Goal: Information Seeking & Learning: Find specific fact

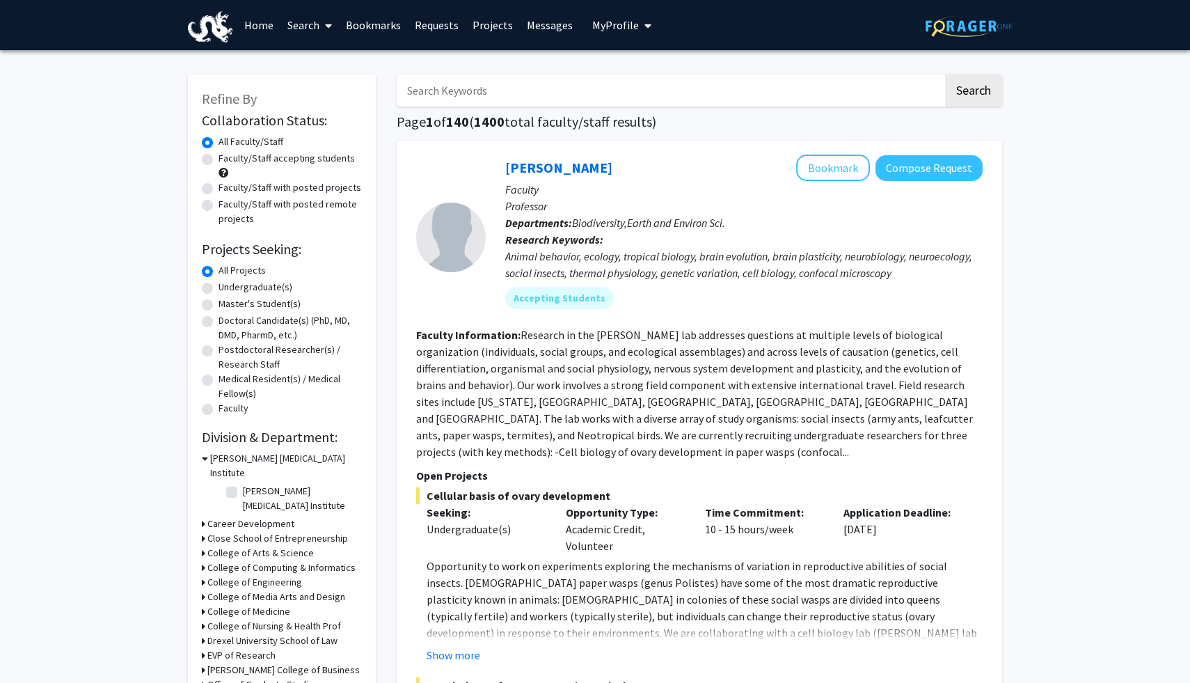
click at [546, 19] on link "Messages" at bounding box center [550, 25] width 60 height 49
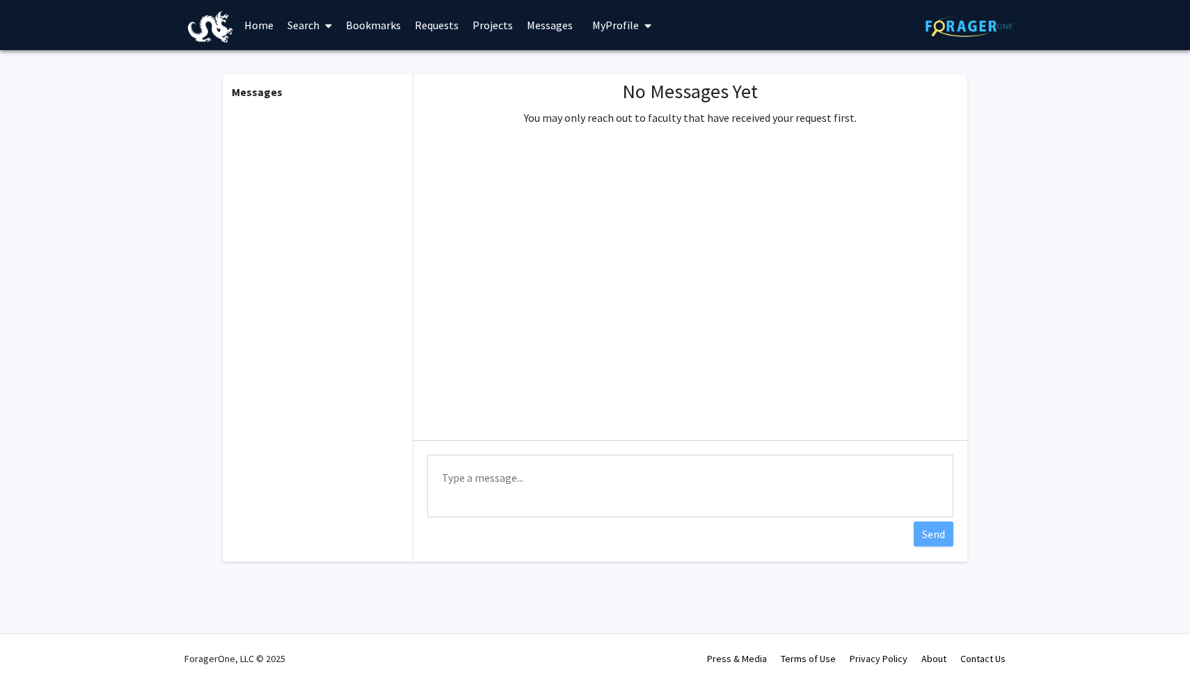
click at [431, 22] on link "Requests" at bounding box center [437, 25] width 58 height 49
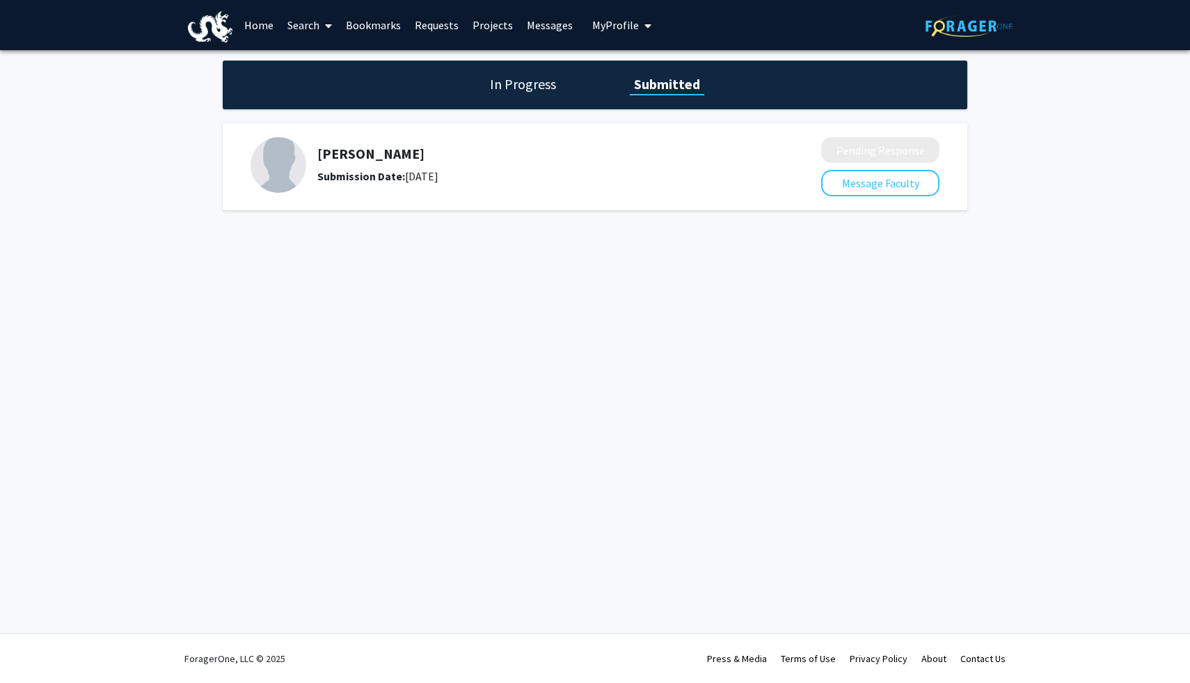
click at [485, 22] on link "Projects" at bounding box center [492, 25] width 54 height 49
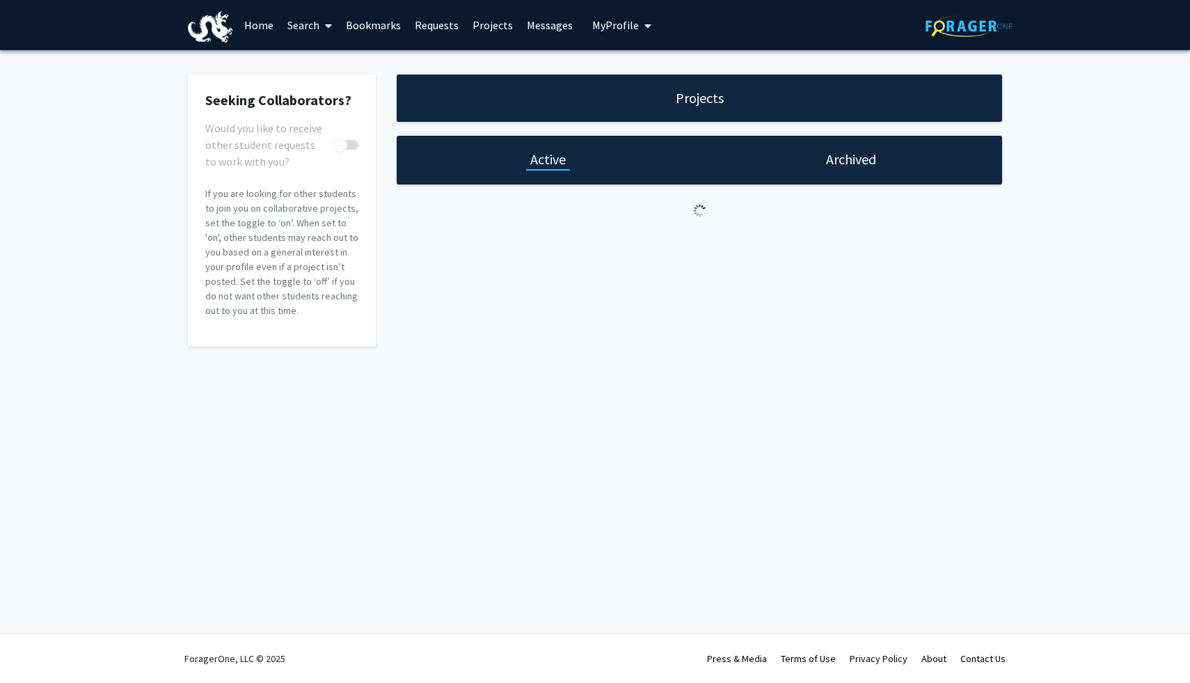
checkbox input "true"
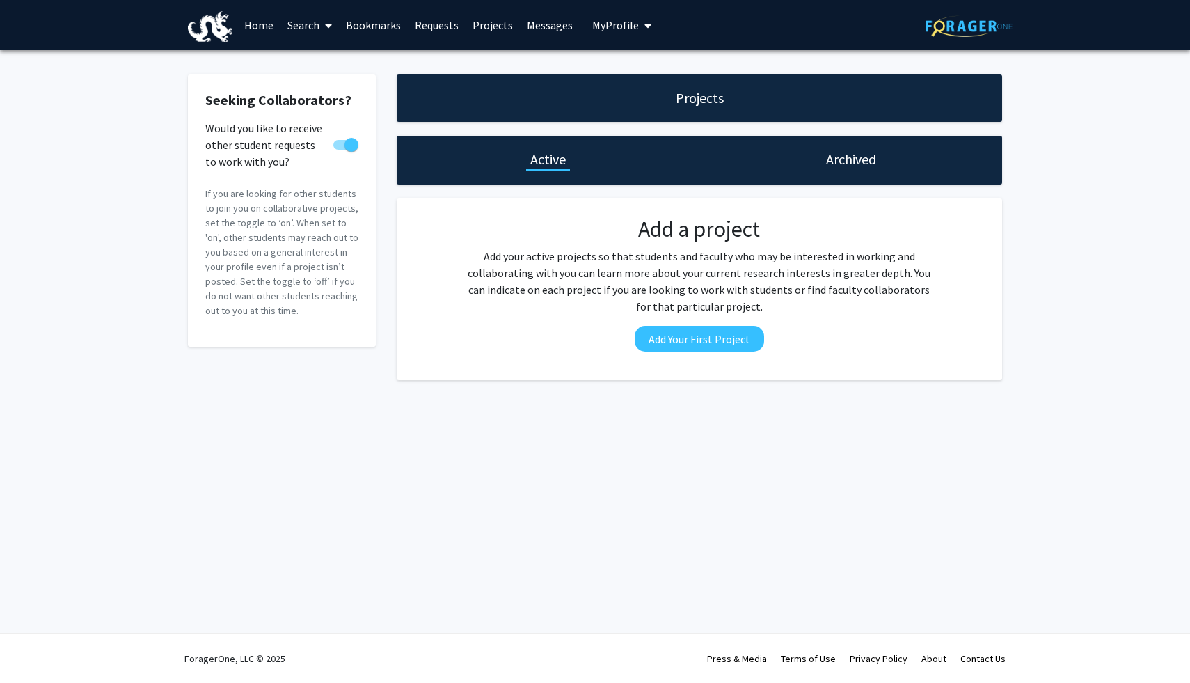
click at [431, 26] on link "Requests" at bounding box center [437, 25] width 58 height 49
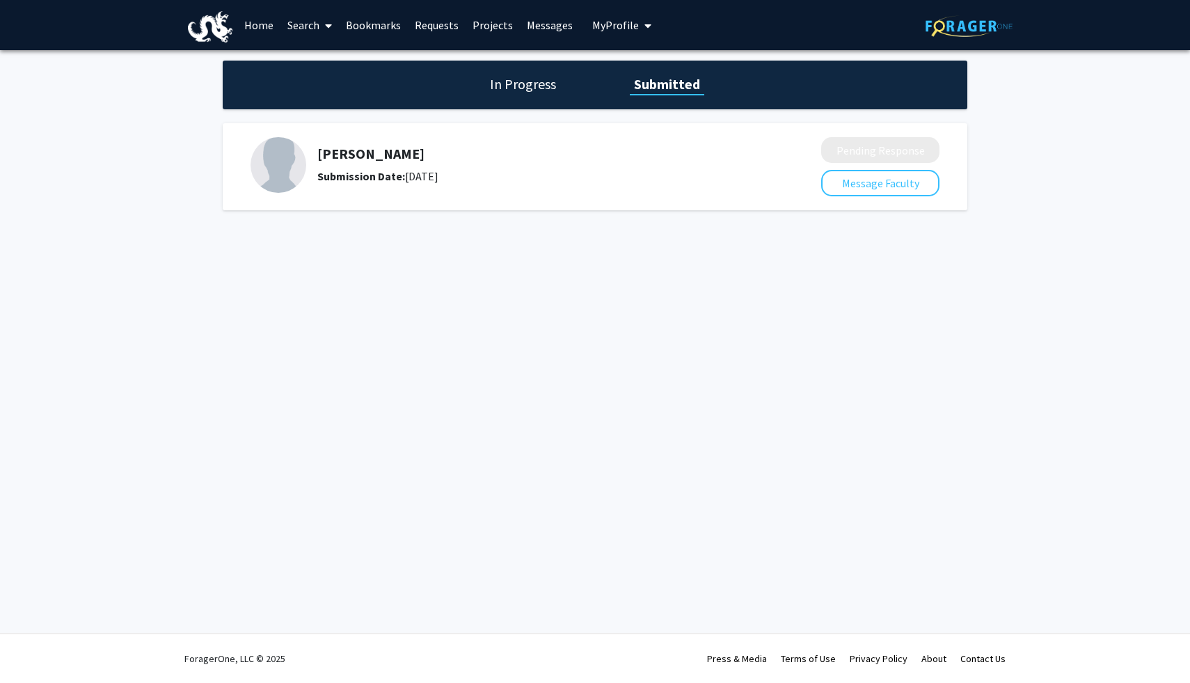
click at [536, 177] on div "Submission Date: [DATE]" at bounding box center [532, 176] width 430 height 17
click at [525, 74] on h1 "In Progress" at bounding box center [523, 83] width 74 height 19
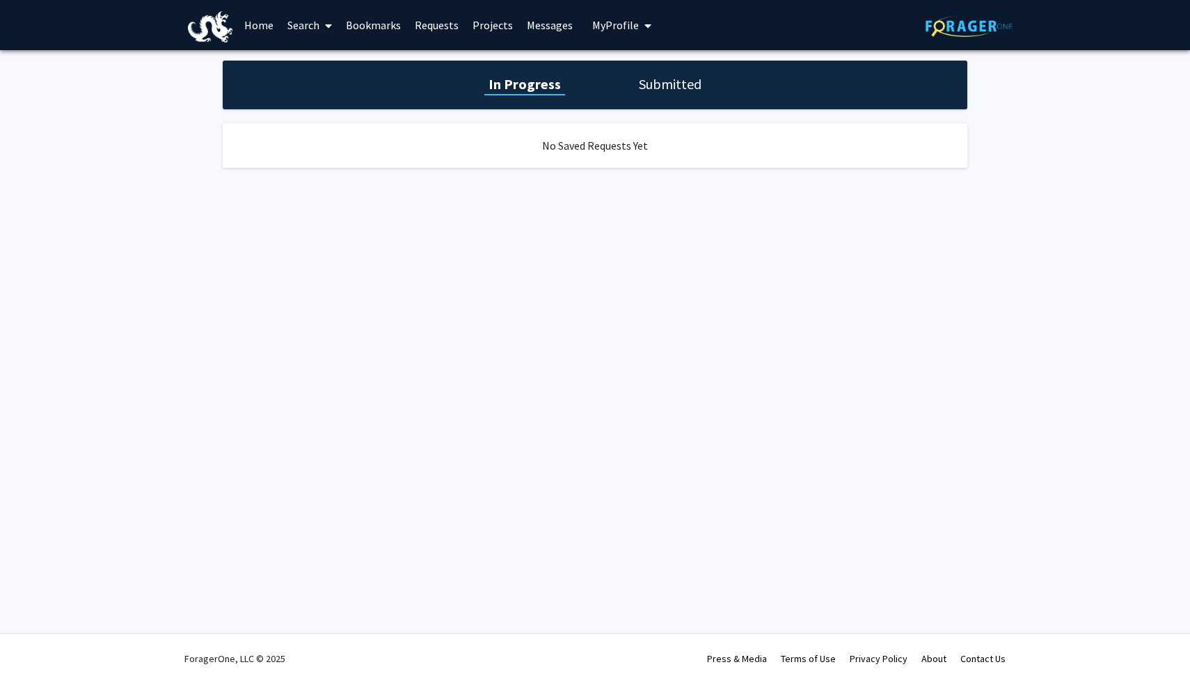
click at [645, 74] on h1 "Submitted" at bounding box center [670, 83] width 71 height 19
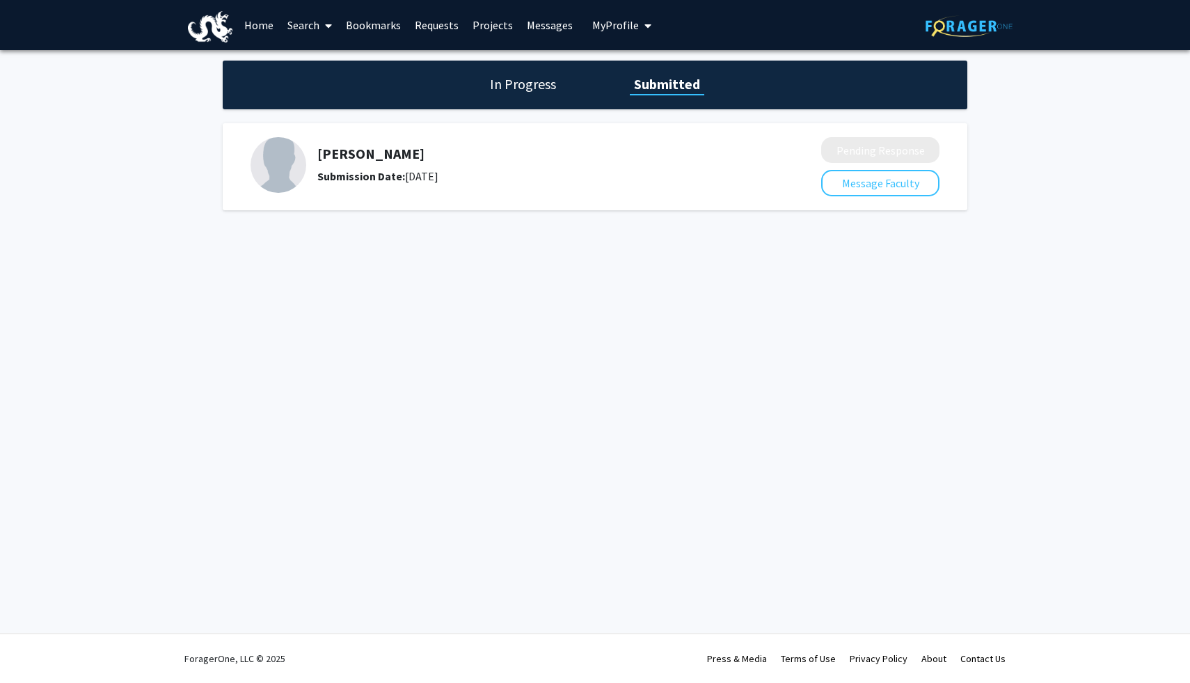
click at [496, 33] on link "Projects" at bounding box center [492, 25] width 54 height 49
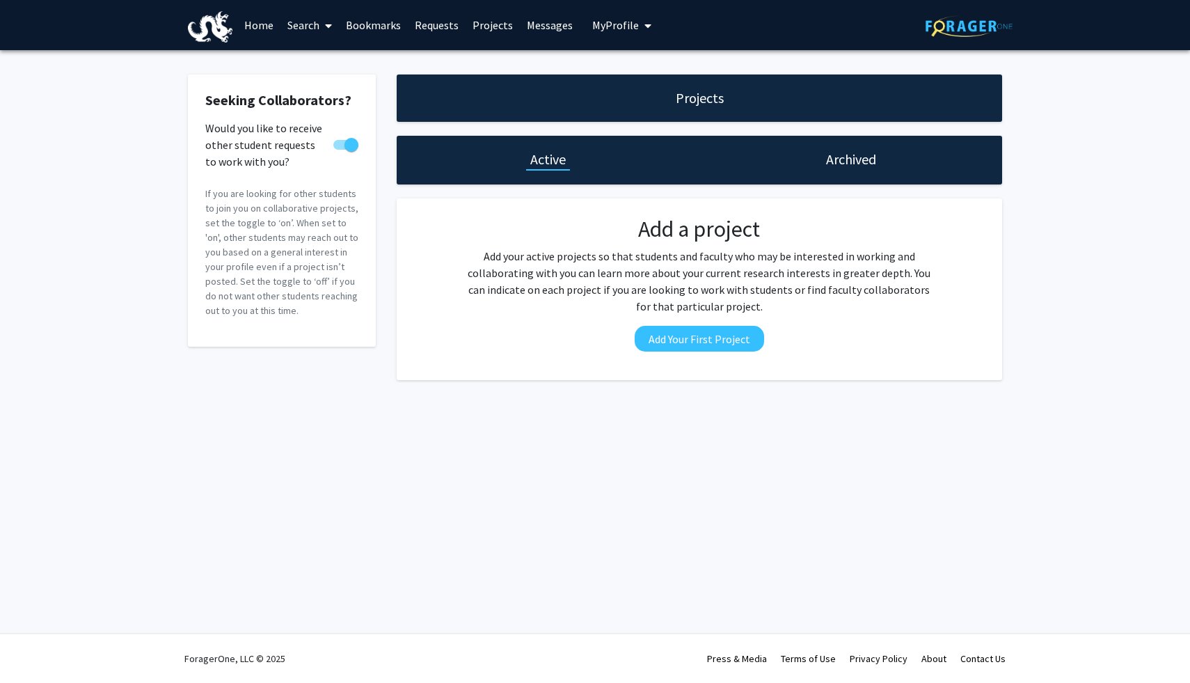
click at [445, 19] on link "Requests" at bounding box center [437, 25] width 58 height 49
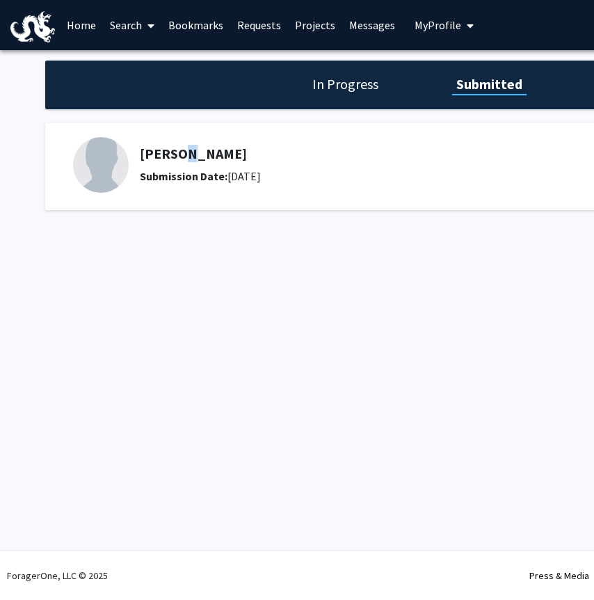
click at [183, 154] on h5 "[PERSON_NAME]" at bounding box center [355, 153] width 430 height 17
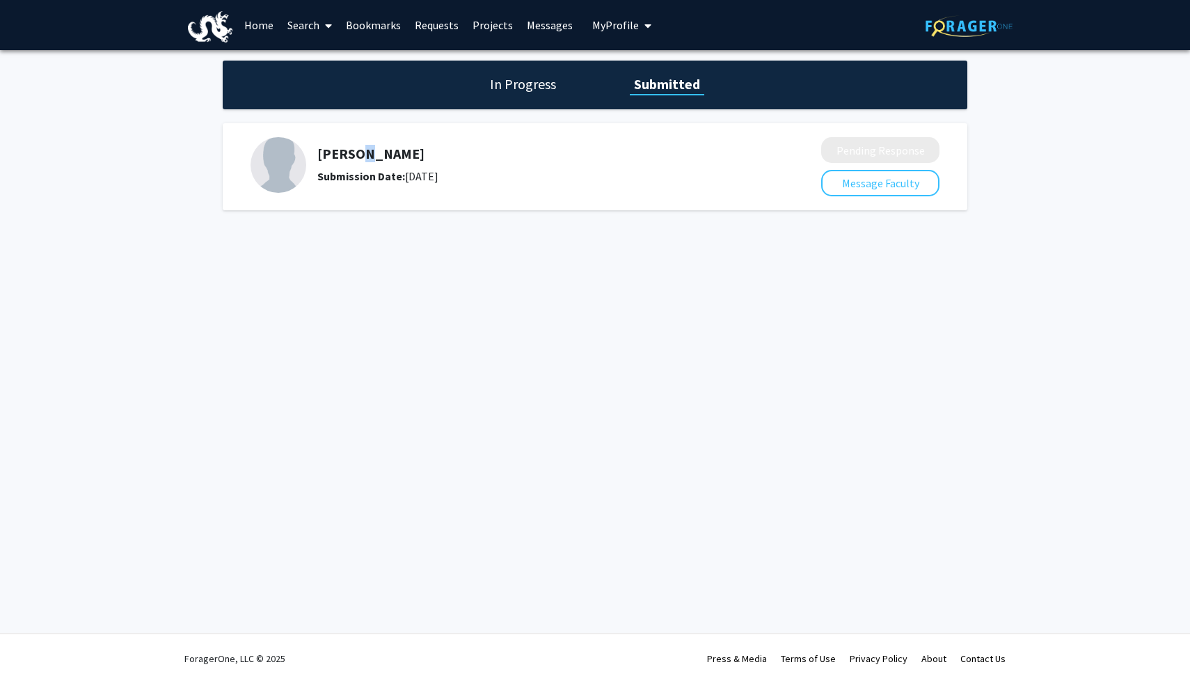
click at [488, 25] on link "Projects" at bounding box center [492, 25] width 54 height 49
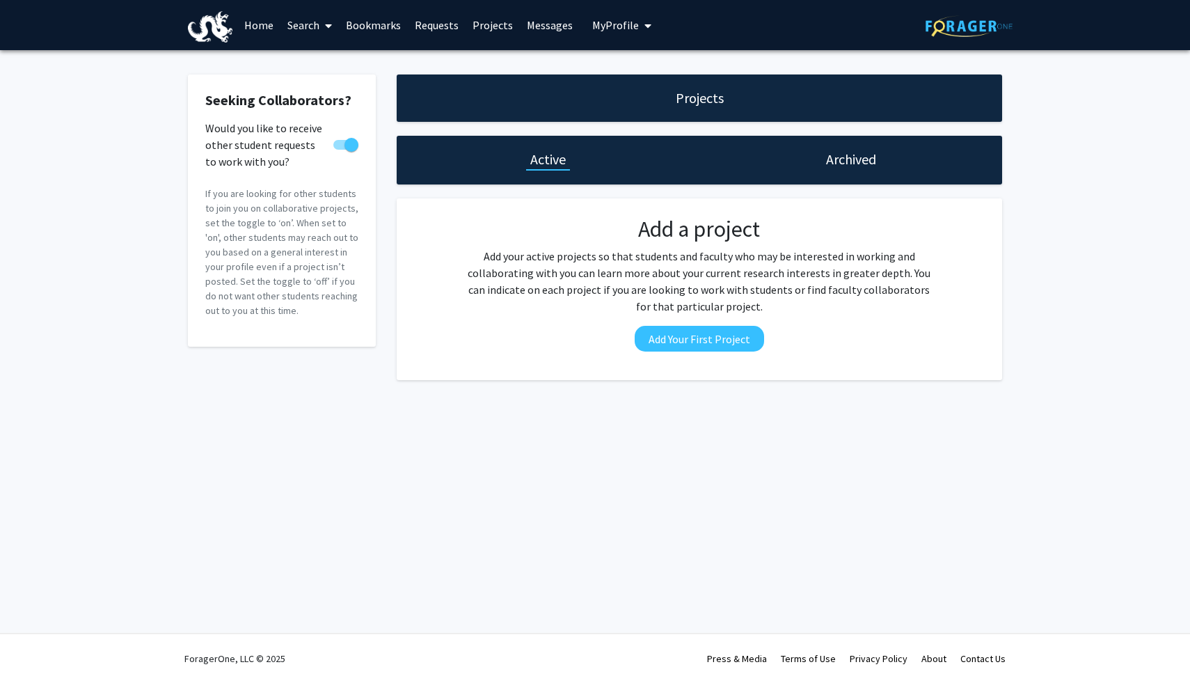
click at [482, 25] on link "Projects" at bounding box center [492, 25] width 54 height 49
click at [446, 24] on link "Requests" at bounding box center [437, 25] width 58 height 49
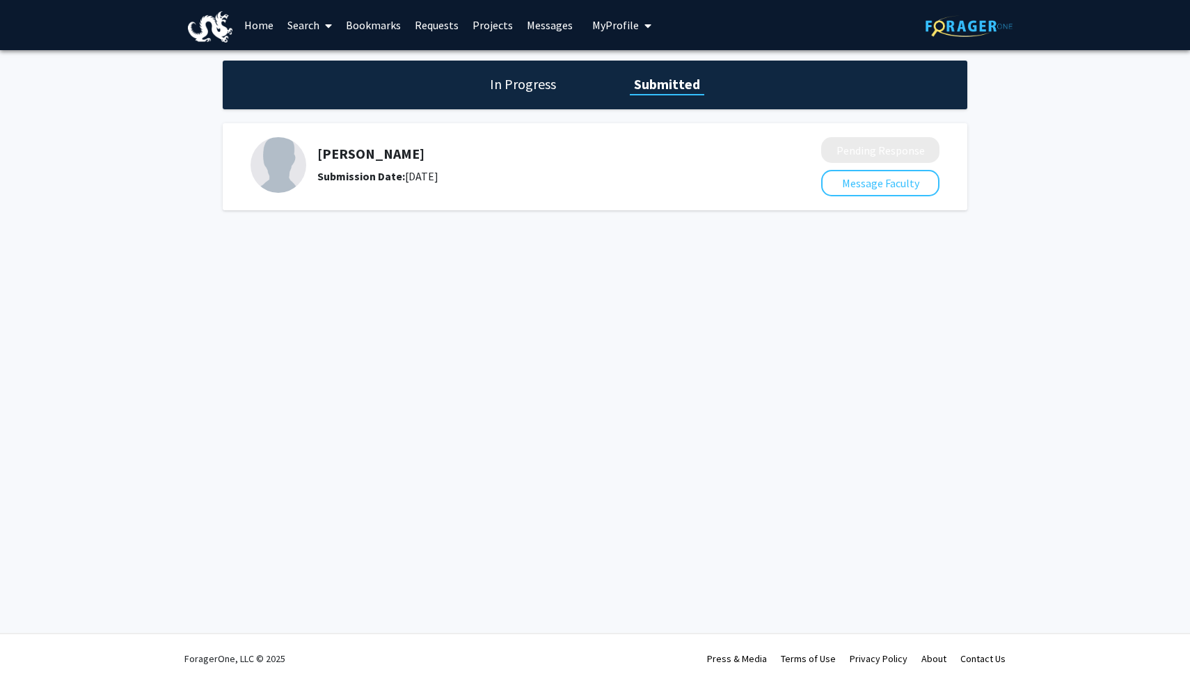
click at [539, 90] on h1 "In Progress" at bounding box center [523, 83] width 74 height 19
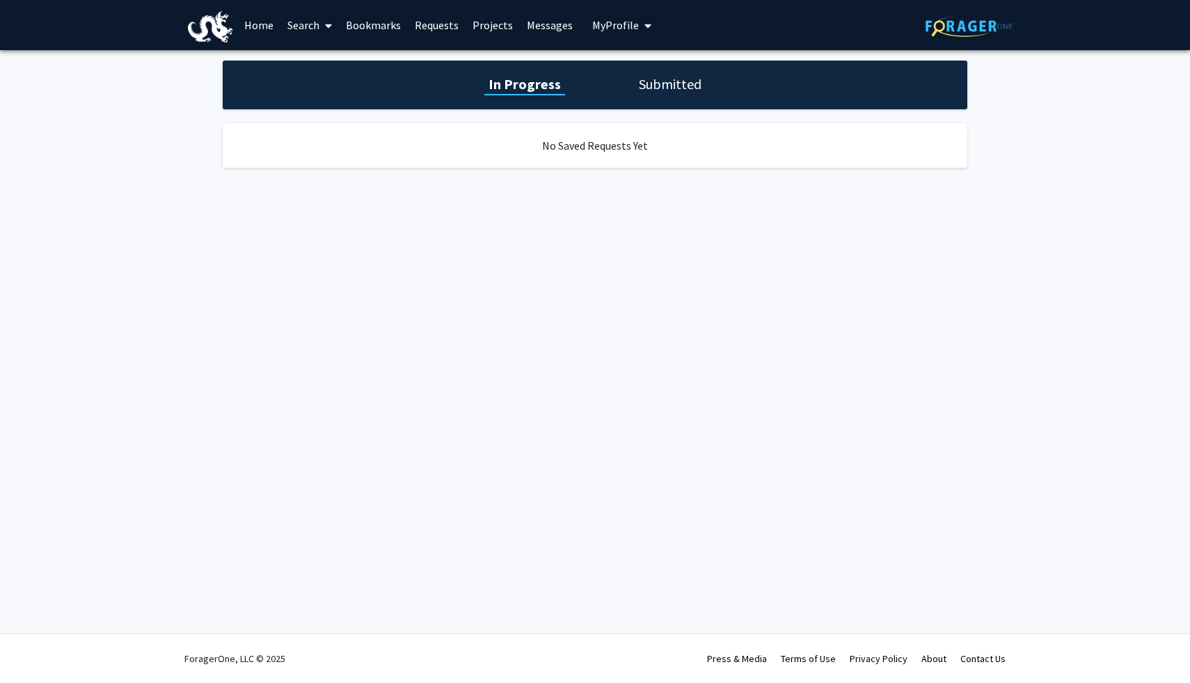
click at [658, 88] on h1 "Submitted" at bounding box center [670, 83] width 71 height 19
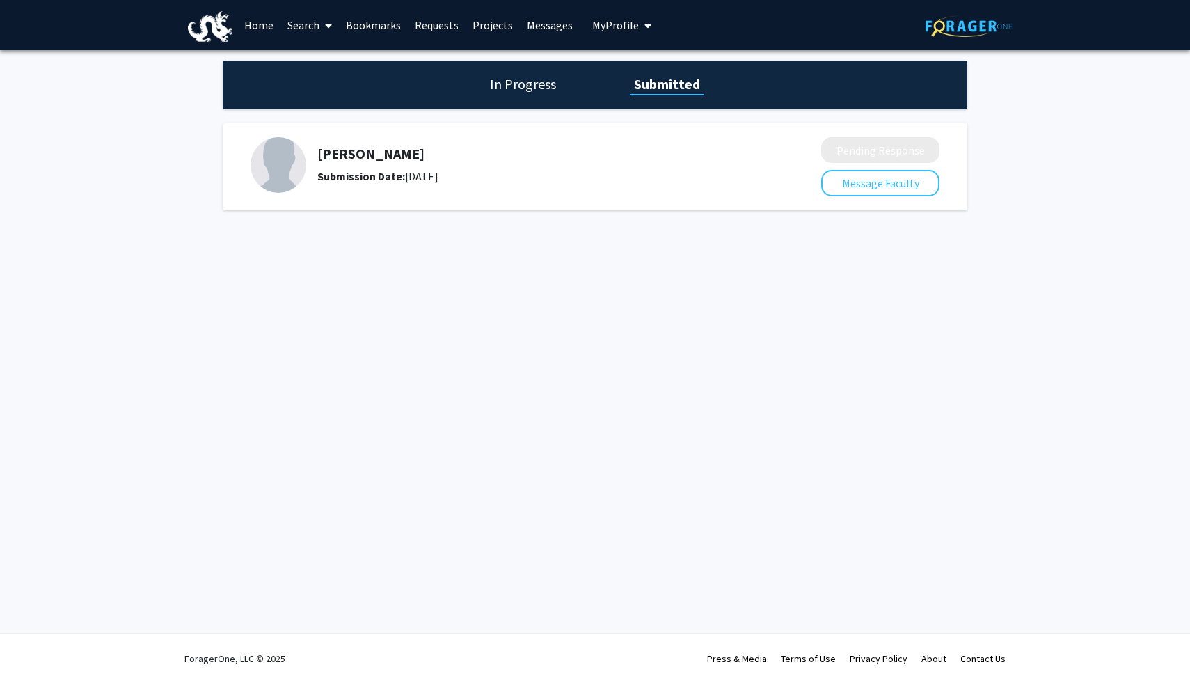
click at [300, 22] on link "Search" at bounding box center [309, 25] width 58 height 49
click at [343, 65] on span "Faculty/Staff" at bounding box center [331, 64] width 102 height 28
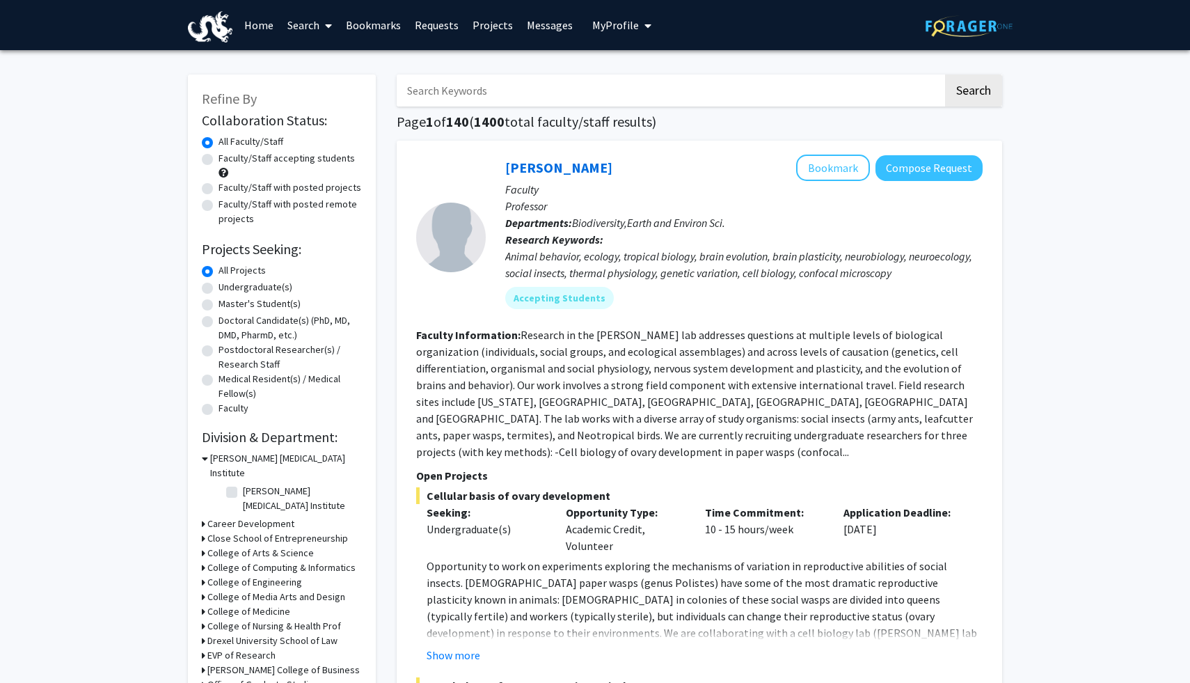
click at [612, 98] on input "Search Keywords" at bounding box center [670, 90] width 546 height 32
type input "[PERSON_NAME]"
click at [945, 74] on button "Search" at bounding box center [973, 90] width 57 height 32
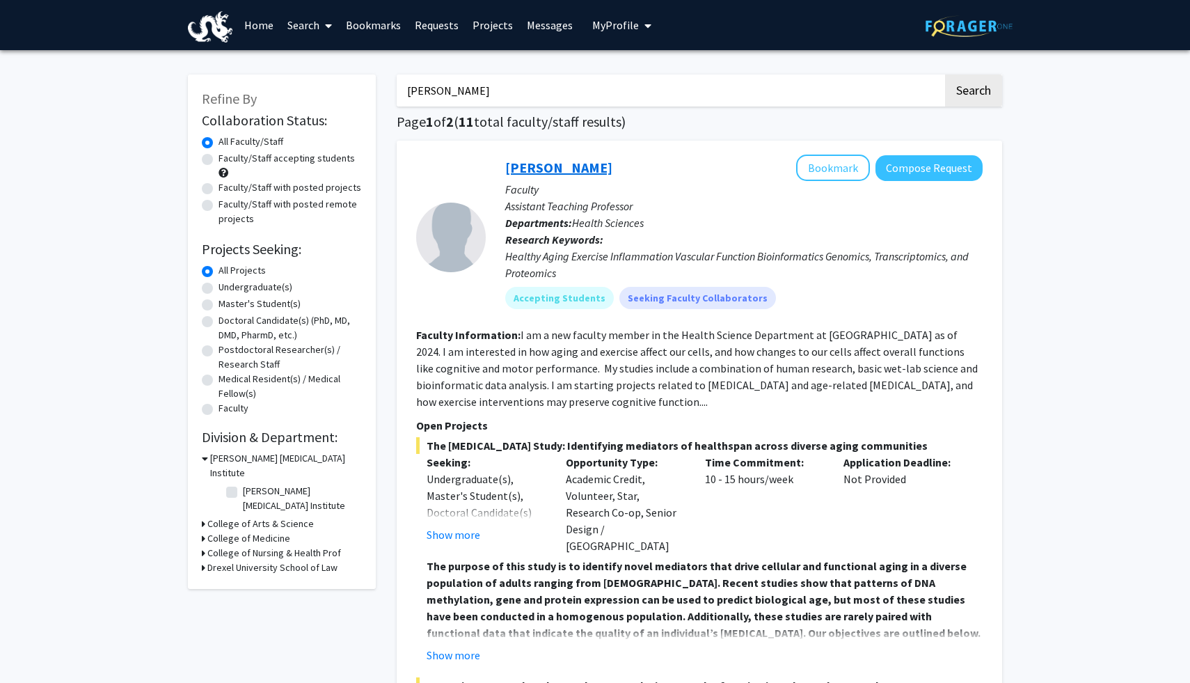
click at [570, 172] on link "[PERSON_NAME]" at bounding box center [558, 167] width 107 height 17
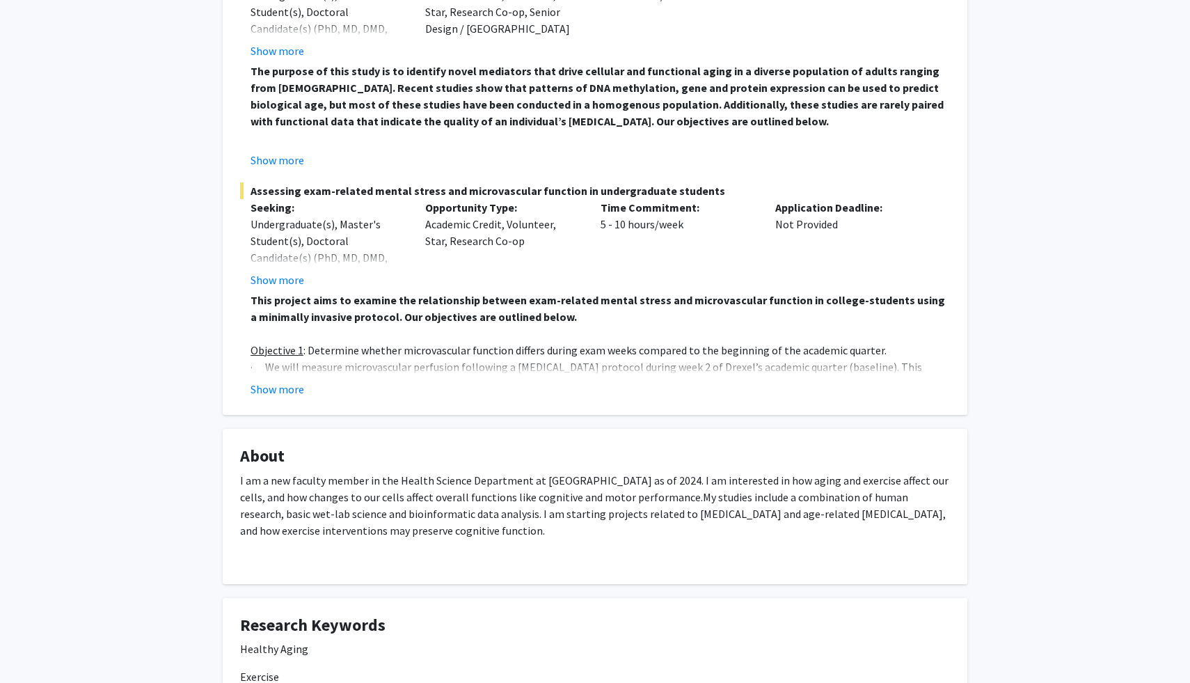
scroll to position [356, 0]
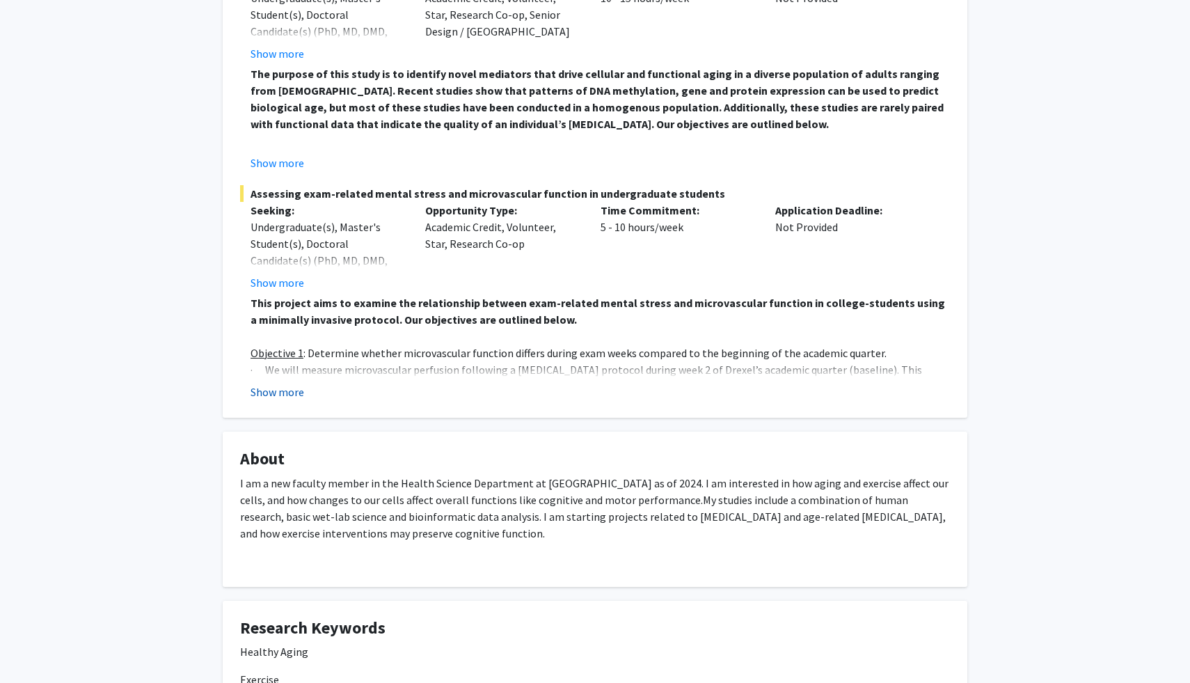
click at [276, 388] on button "Show more" at bounding box center [277, 391] width 54 height 17
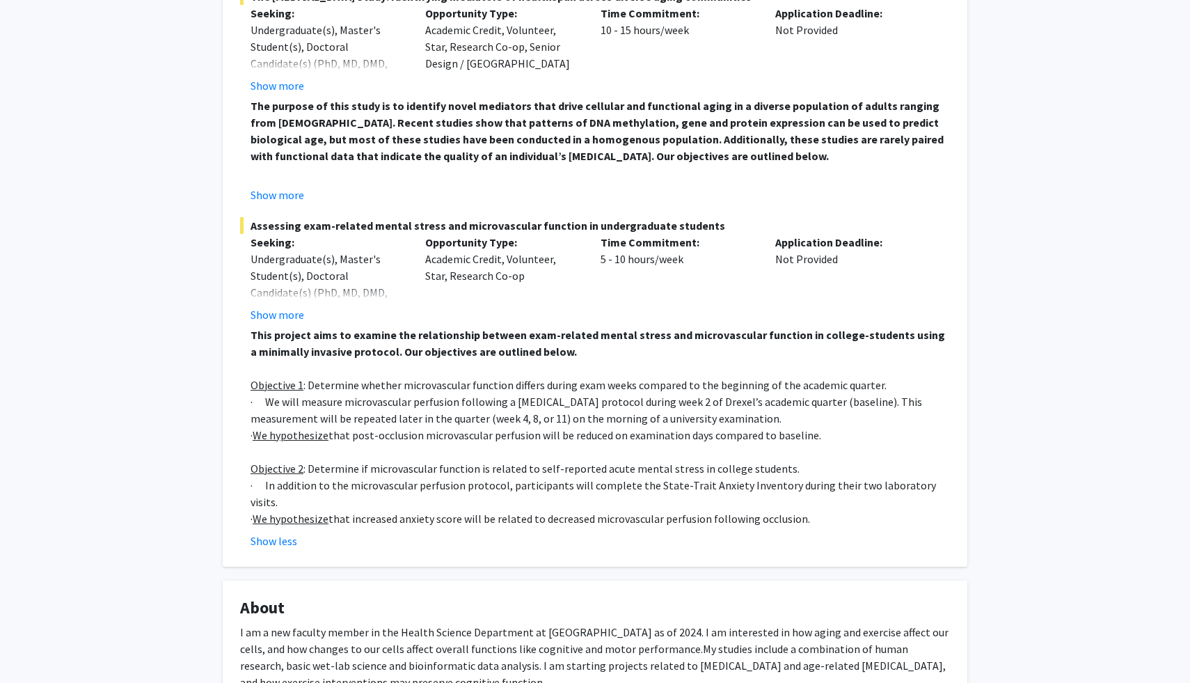
scroll to position [321, 0]
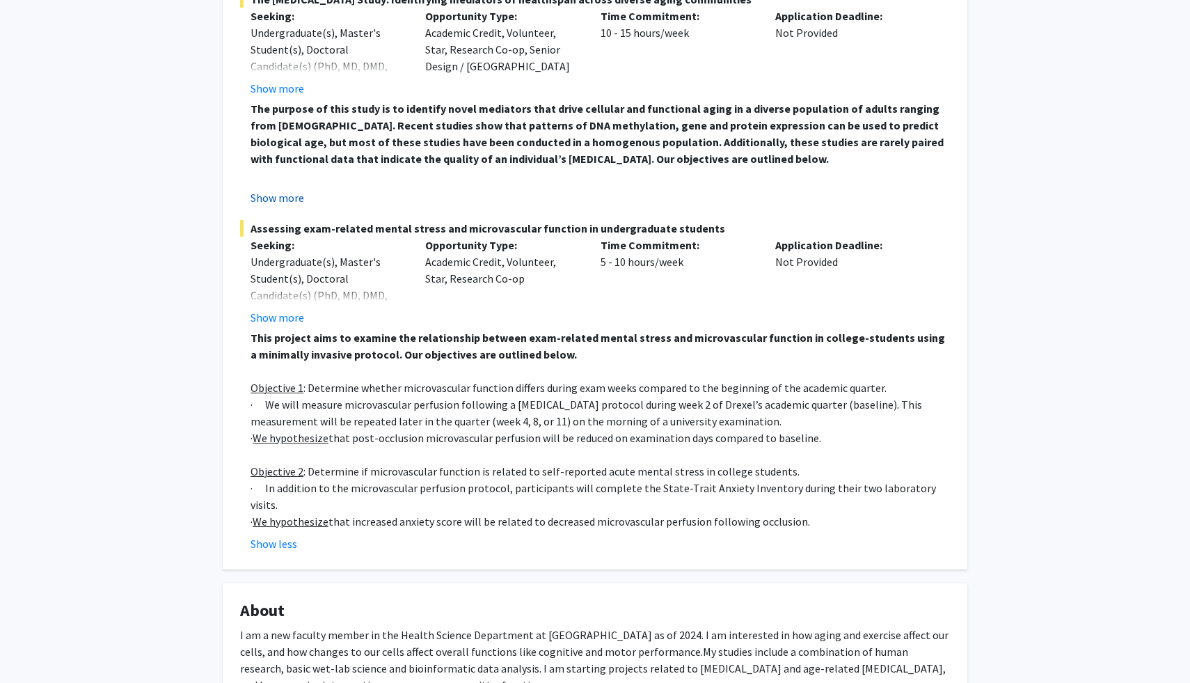
click at [282, 193] on button "Show more" at bounding box center [277, 197] width 54 height 17
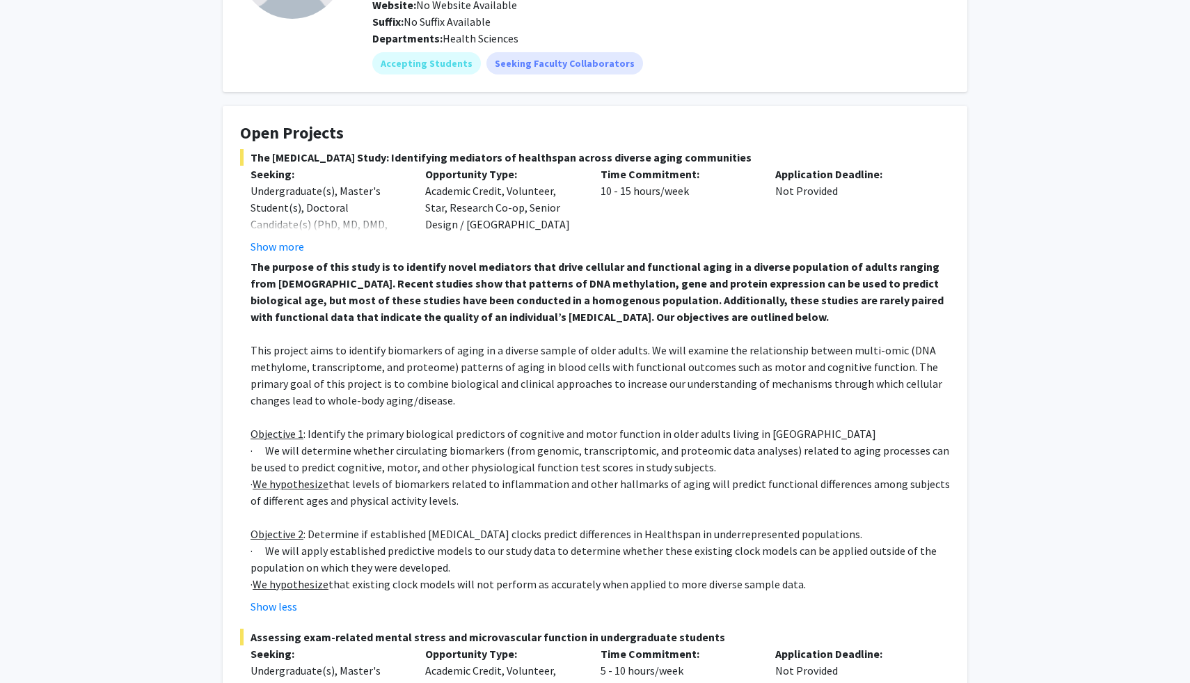
scroll to position [157, 0]
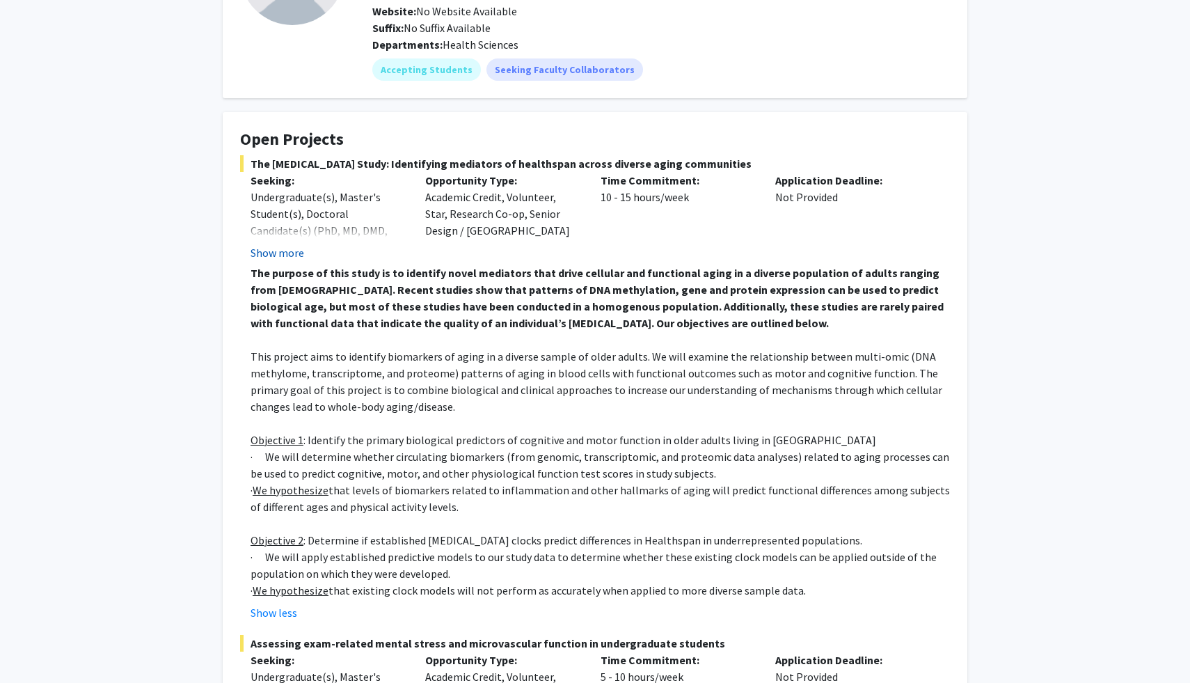
click at [292, 248] on button "Show more" at bounding box center [277, 252] width 54 height 17
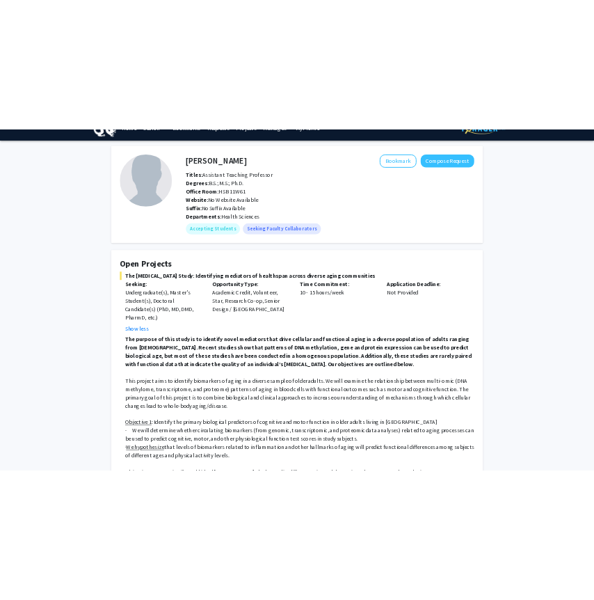
scroll to position [32, 0]
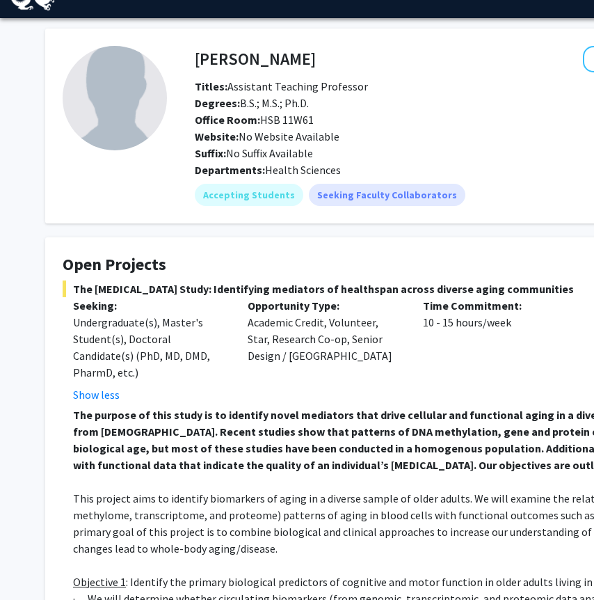
click at [163, 422] on p "The purpose of this study is to identify novel mediators that drive cellular an…" at bounding box center [422, 439] width 699 height 67
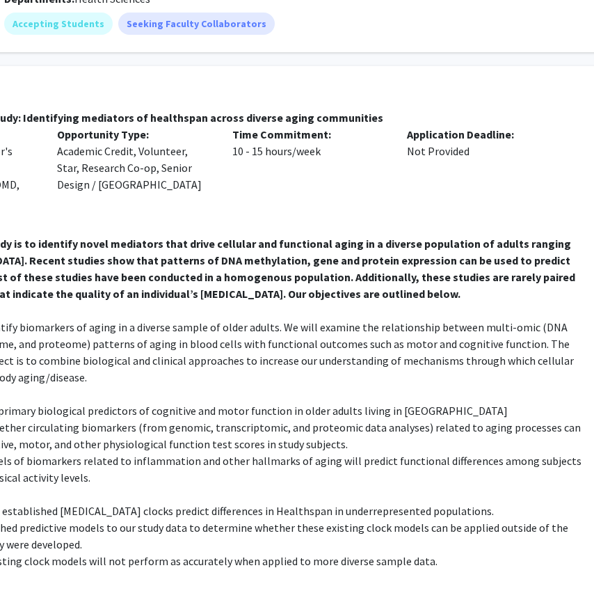
scroll to position [203, 195]
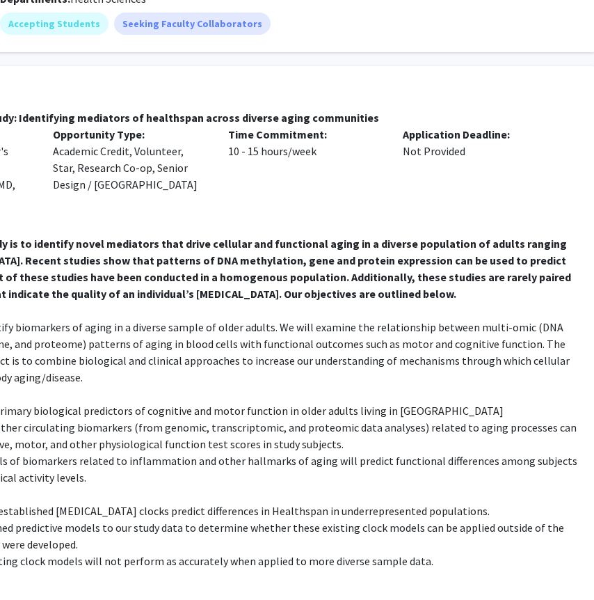
click at [249, 327] on p "This project aims to identify biomarkers of aging in a diverse sample of older …" at bounding box center [227, 352] width 699 height 67
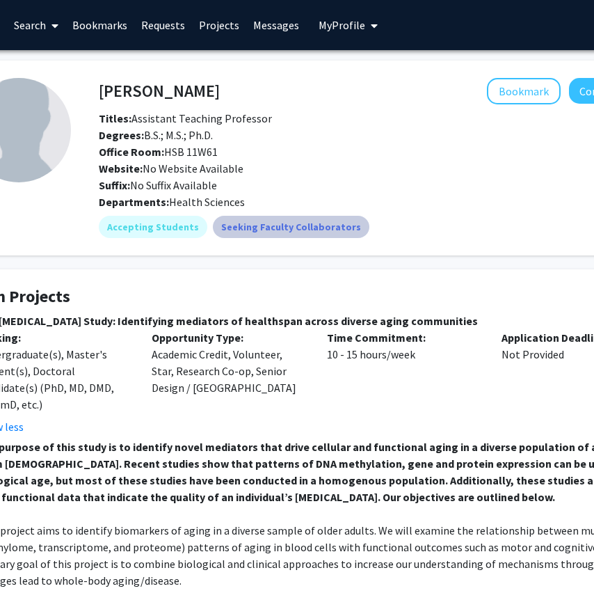
scroll to position [0, 241]
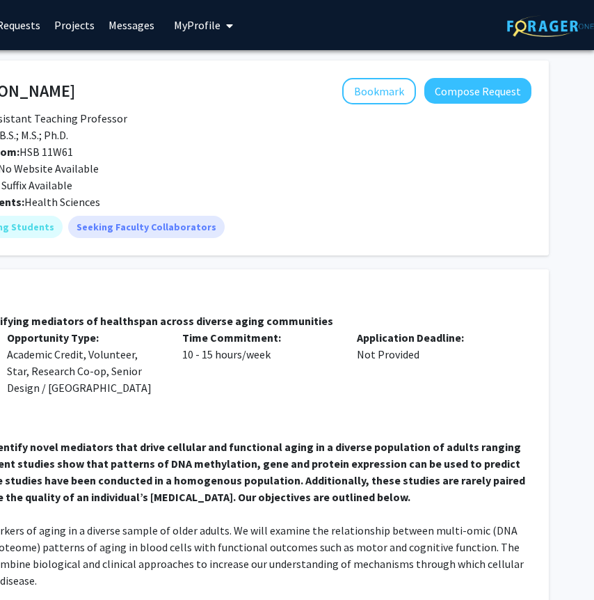
click at [6, 328] on span "The [MEDICAL_DATA] Study: Identifying mediators of healthspan across diverse ag…" at bounding box center [177, 320] width 710 height 17
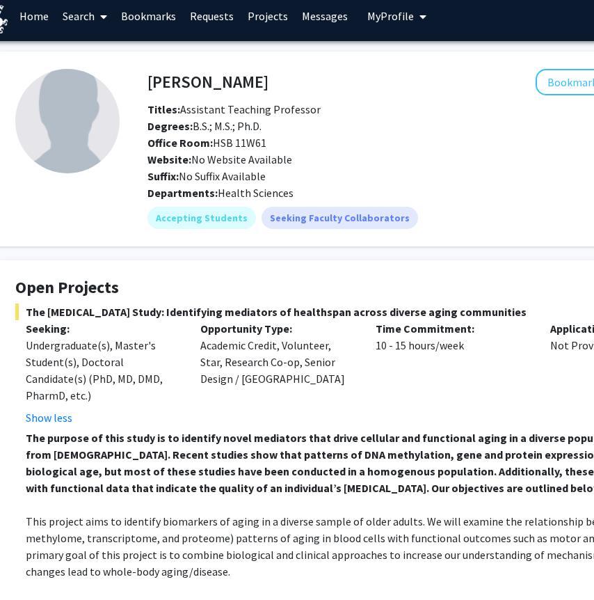
scroll to position [0, 47]
